Goal: Task Accomplishment & Management: Manage account settings

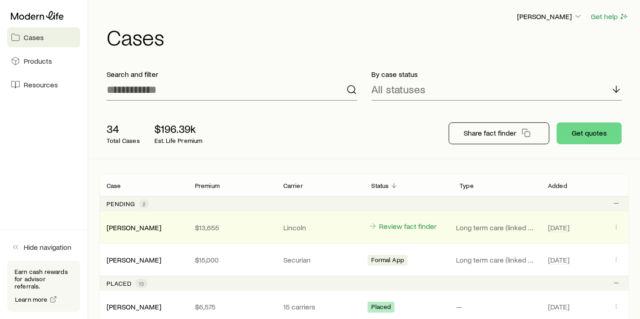
click at [613, 220] on div "[PERSON_NAME] $13,655 Lincoln Review fact finder Long term care (linked benefit…" at bounding box center [364, 227] width 530 height 32
click at [618, 224] on icon "Client cases" at bounding box center [615, 227] width 7 height 7
click at [615, 224] on icon "Client cases" at bounding box center [615, 227] width 7 height 7
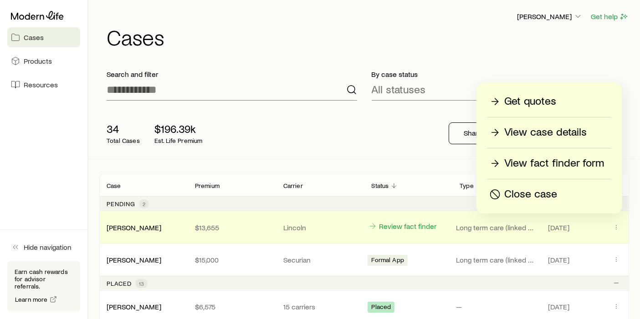
click at [525, 130] on p "View case details" at bounding box center [545, 132] width 82 height 15
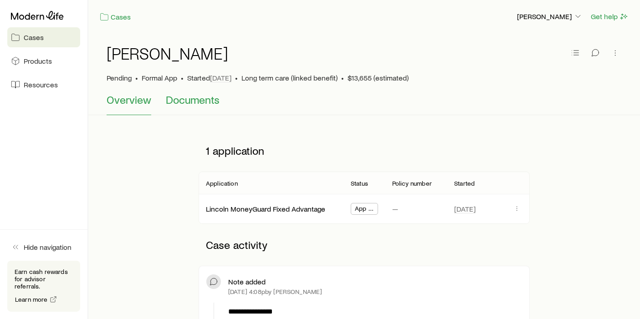
click at [205, 107] on button "Documents" at bounding box center [193, 104] width 54 height 22
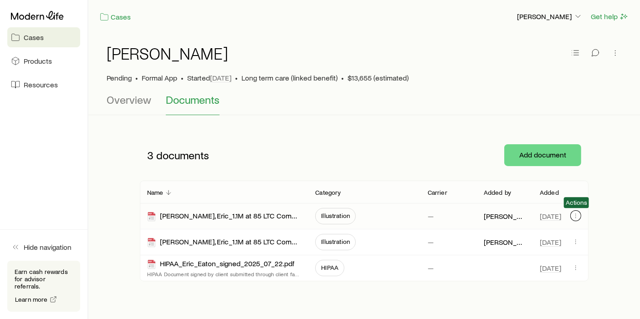
click at [575, 213] on icon "button" at bounding box center [575, 215] width 7 height 7
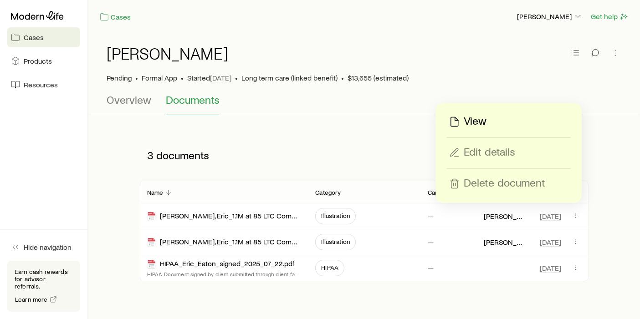
click at [495, 118] on div "View" at bounding box center [508, 121] width 123 height 15
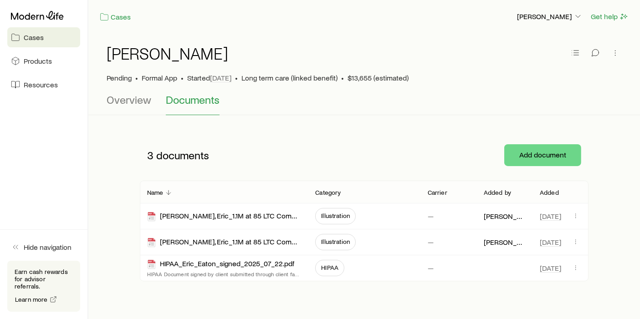
click at [35, 43] on link "Cases" at bounding box center [43, 37] width 73 height 20
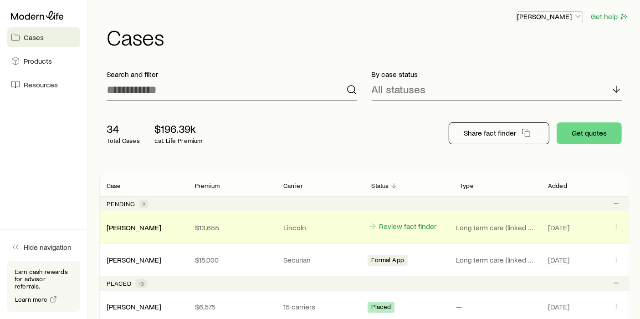
click at [530, 14] on p "[PERSON_NAME]" at bounding box center [550, 16] width 66 height 9
click at [502, 90] on span "Sign out" at bounding box center [506, 85] width 25 height 9
